Goal: Task Accomplishment & Management: Manage account settings

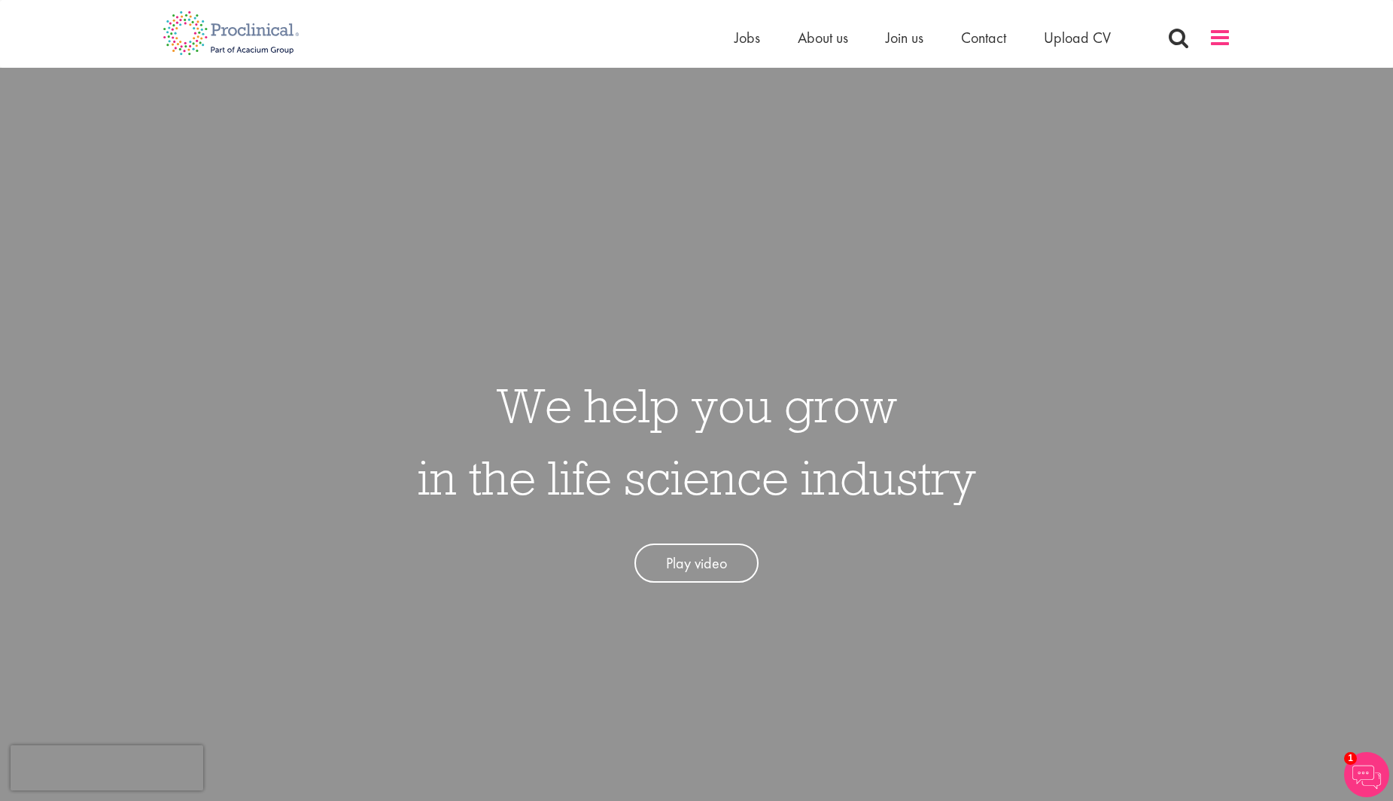
click at [1224, 39] on span at bounding box center [1220, 37] width 23 height 23
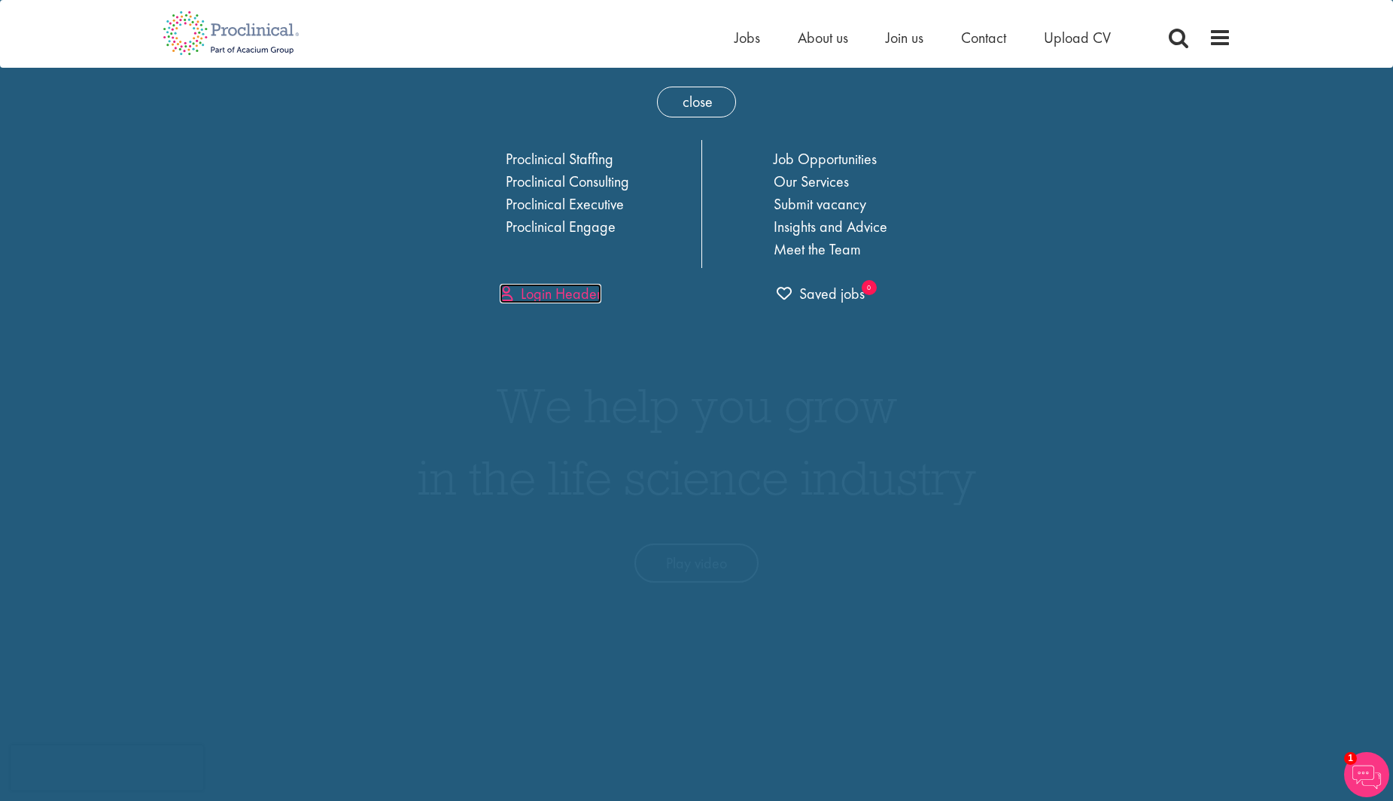
click at [550, 300] on link "Login Header" at bounding box center [551, 294] width 102 height 20
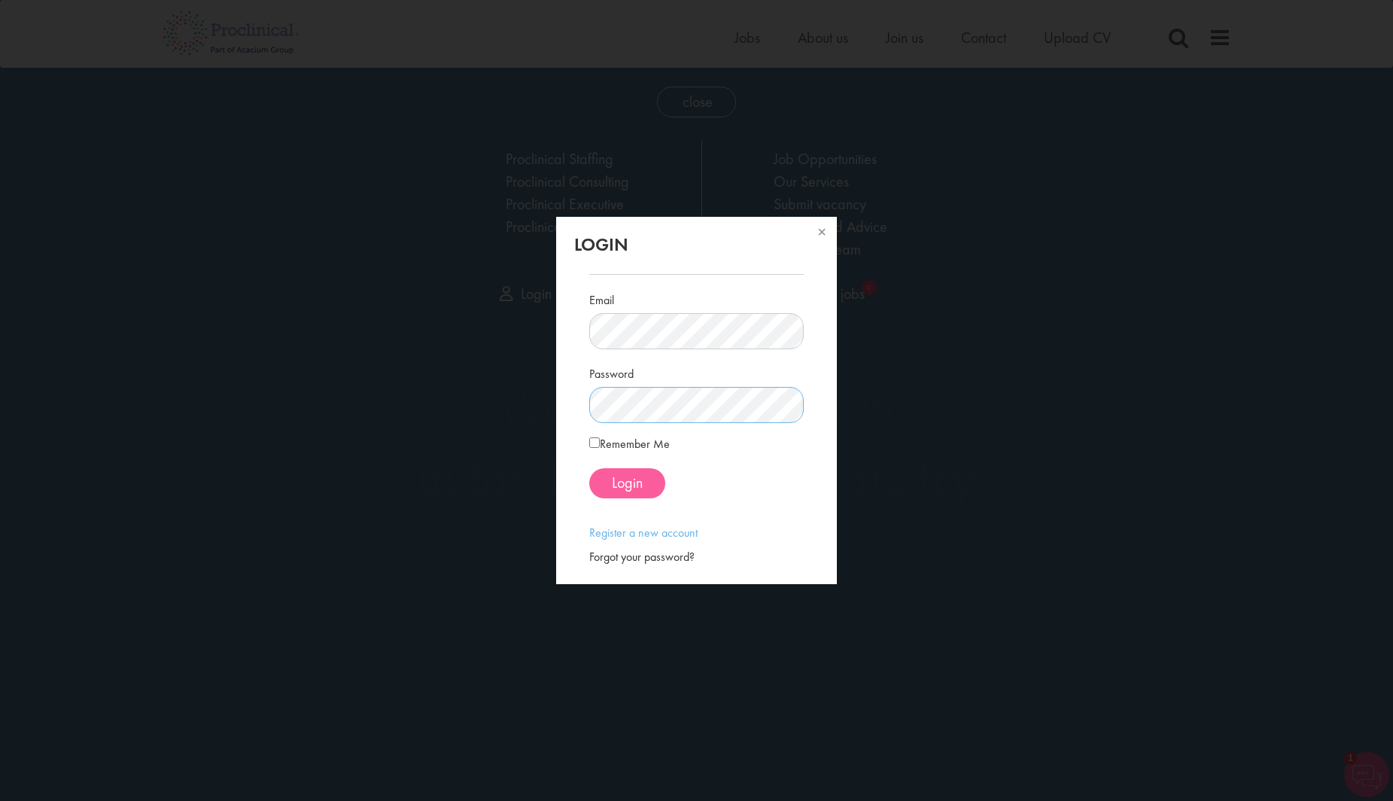
click at [624, 499] on div "Email Password Remember Me Login" at bounding box center [696, 386] width 215 height 248
click at [625, 489] on span "Login" at bounding box center [627, 483] width 31 height 20
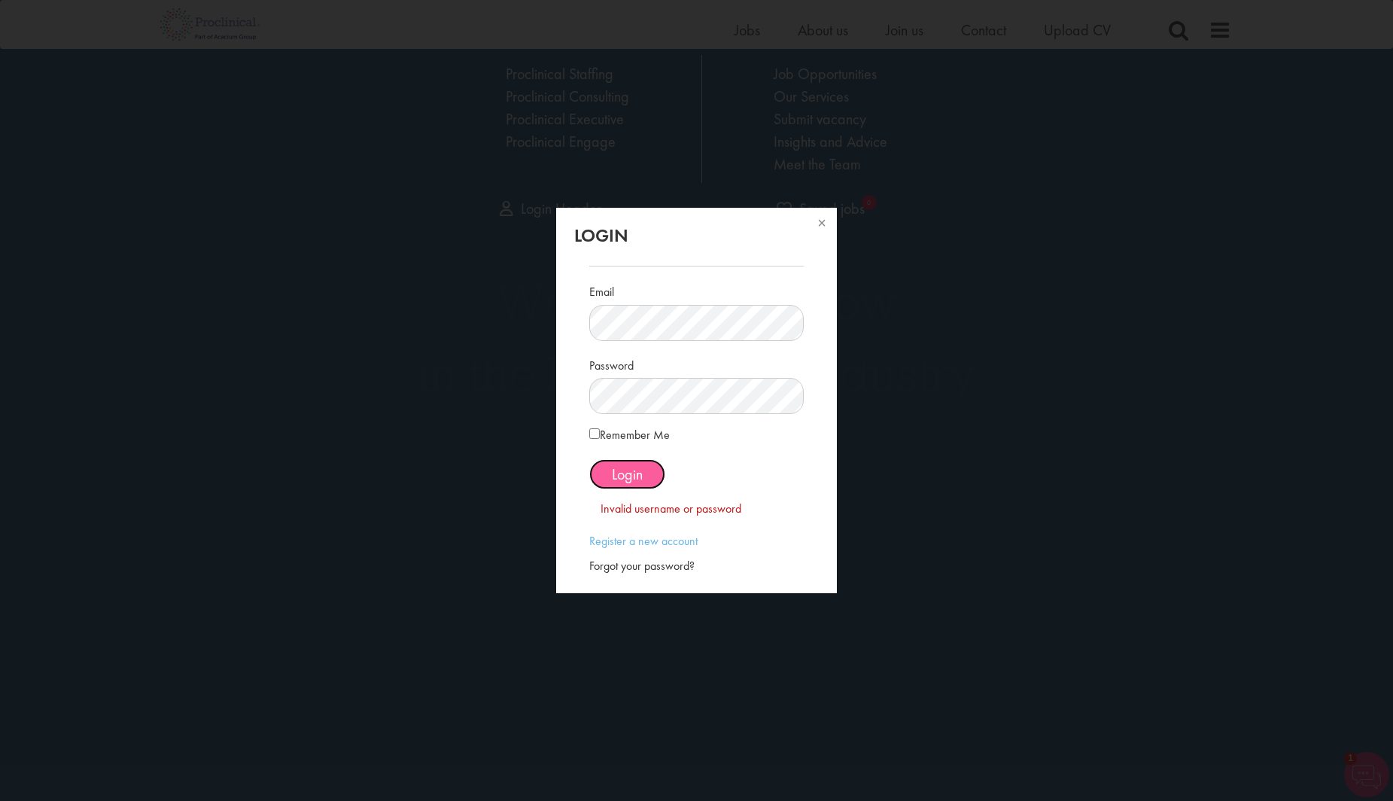
scroll to position [104, 0]
click at [635, 568] on div "Forgot your password?" at bounding box center [696, 566] width 215 height 17
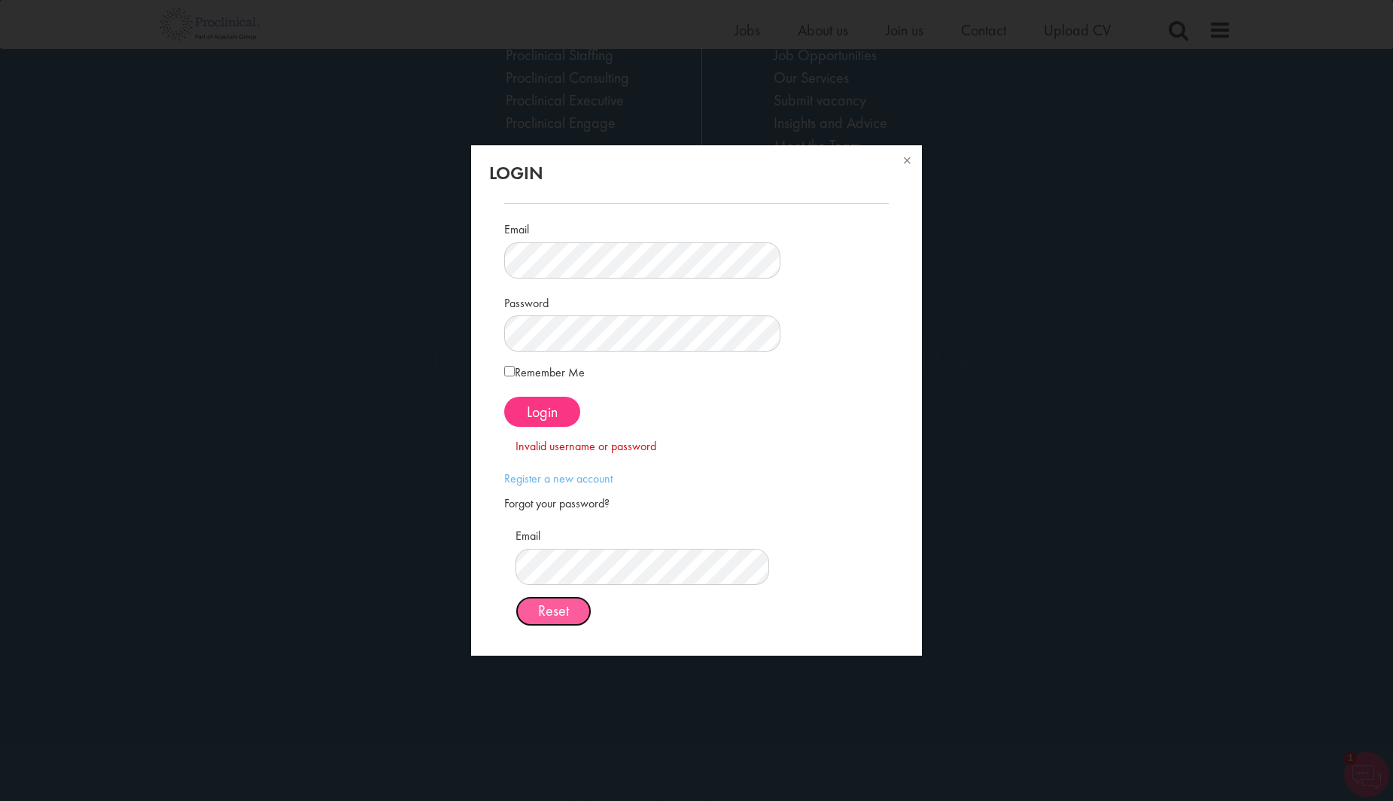
click at [569, 619] on span "Reset" at bounding box center [553, 611] width 31 height 20
